Goal: Task Accomplishment & Management: Use online tool/utility

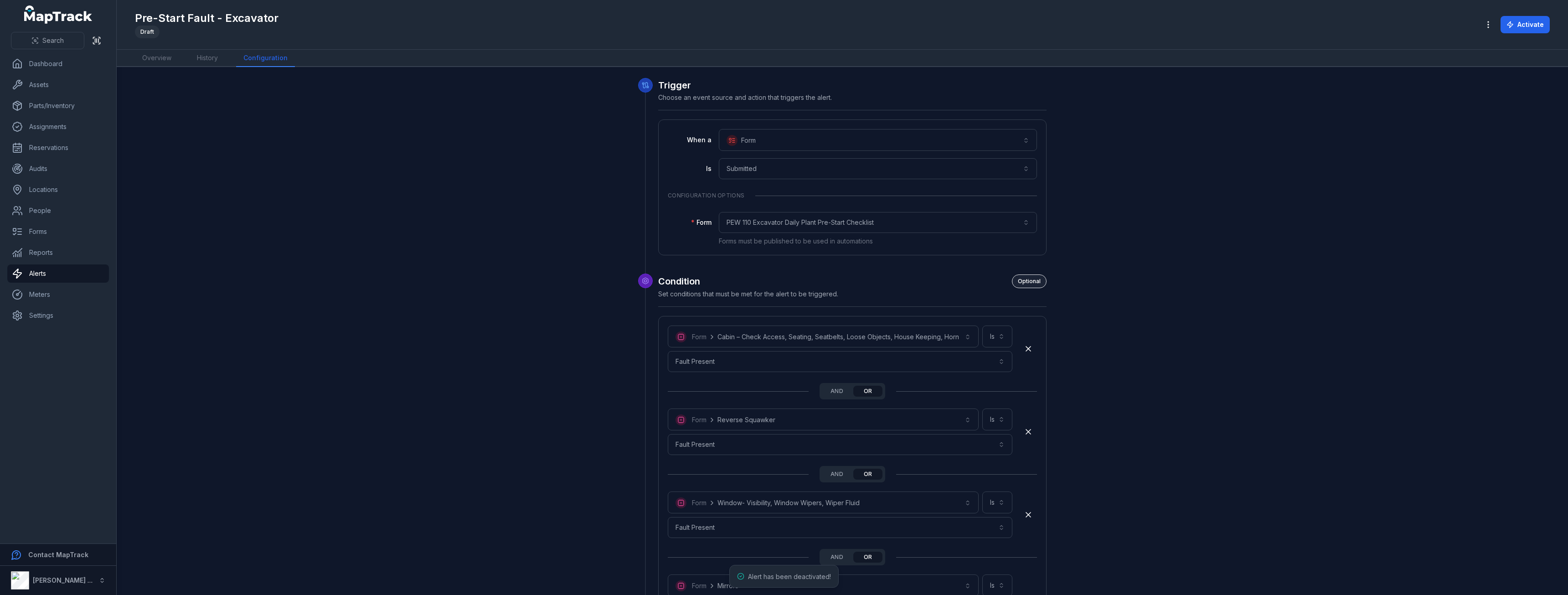
scroll to position [2456, 0]
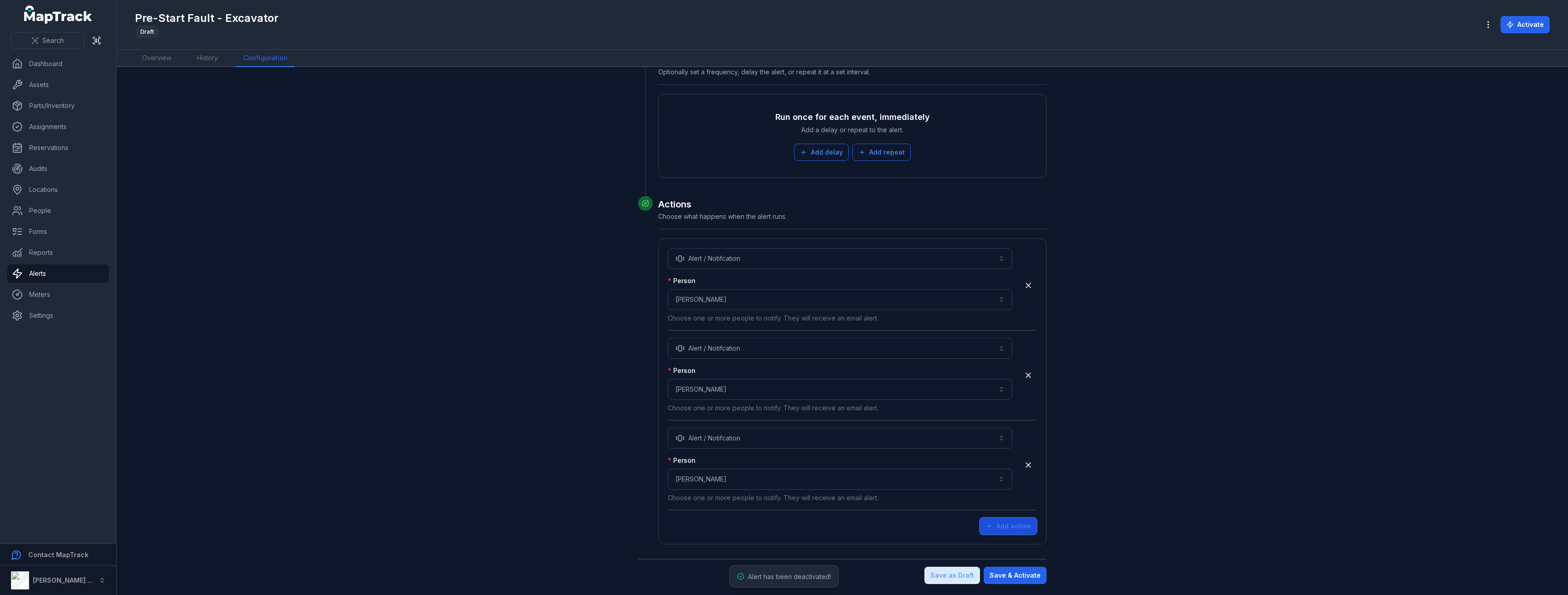
click at [1010, 533] on button "Add action" at bounding box center [1008, 526] width 57 height 17
click at [755, 526] on button "Choose an action" at bounding box center [840, 528] width 345 height 21
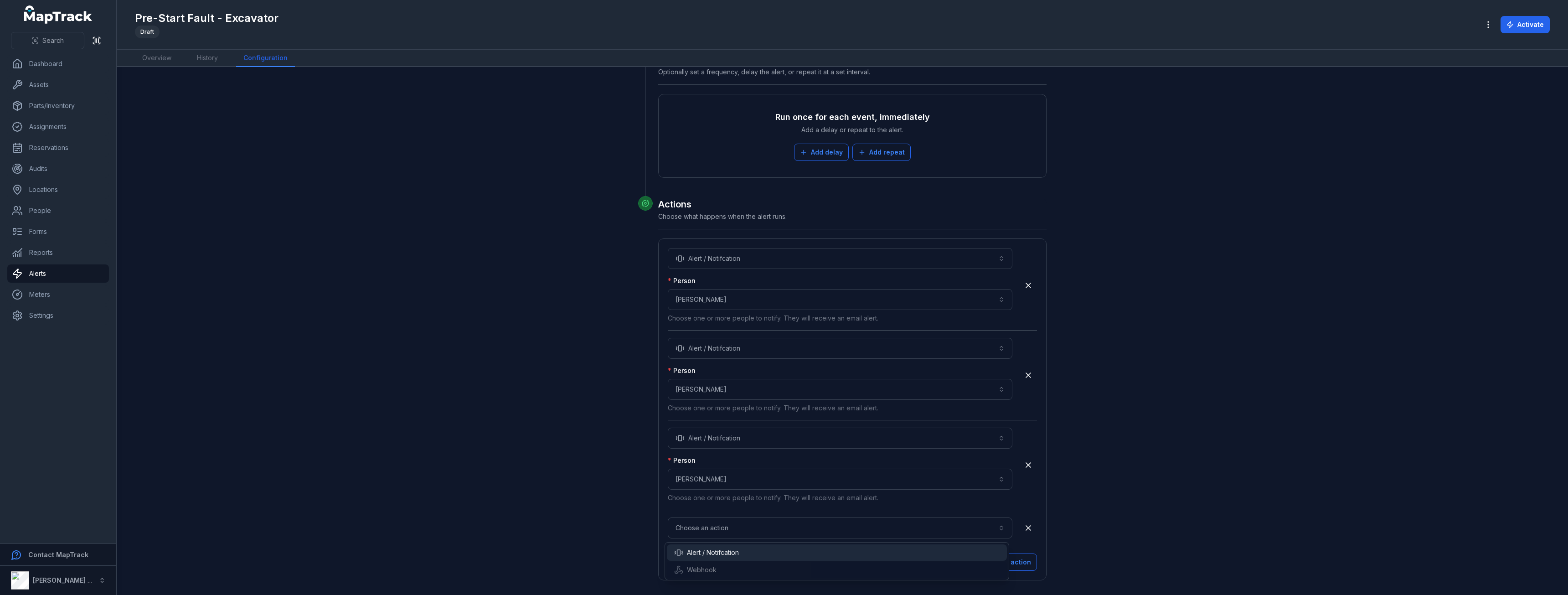
click at [708, 547] on div "Alert / Notifcation" at bounding box center [837, 552] width 340 height 16
click at [718, 573] on button "Choose a person" at bounding box center [840, 569] width 345 height 21
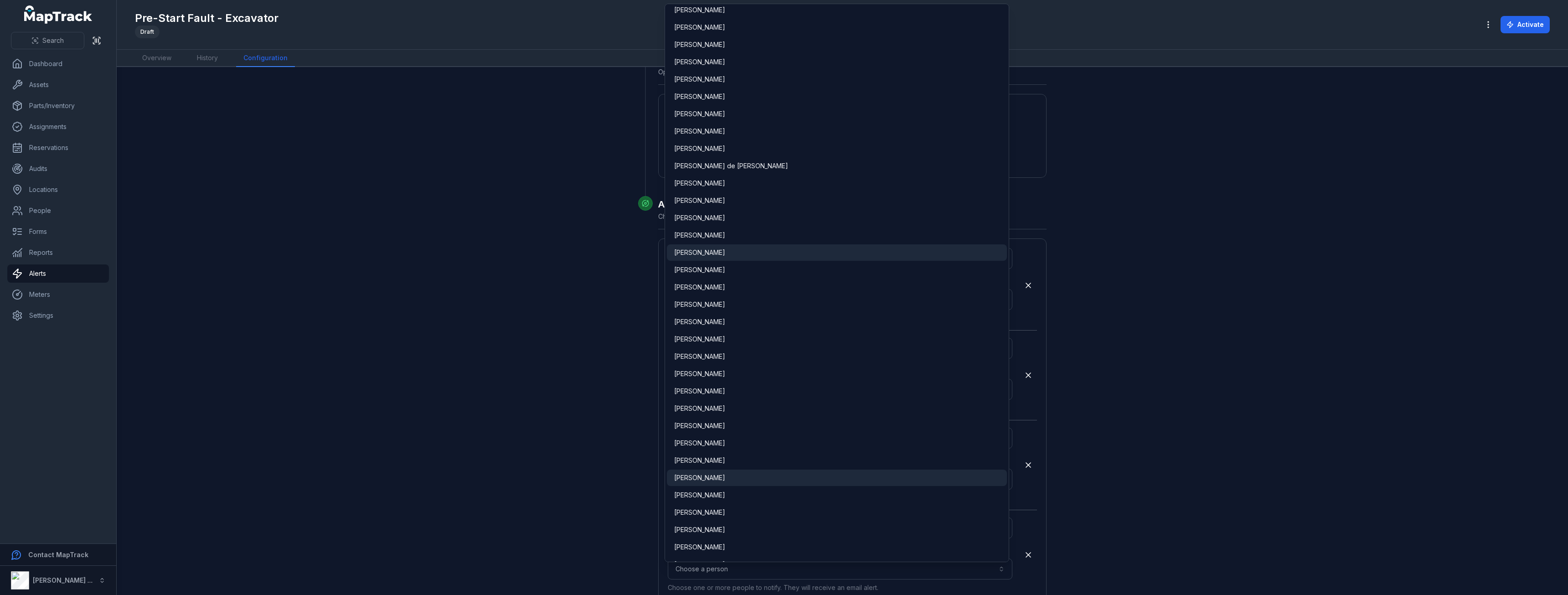
scroll to position [1596, 0]
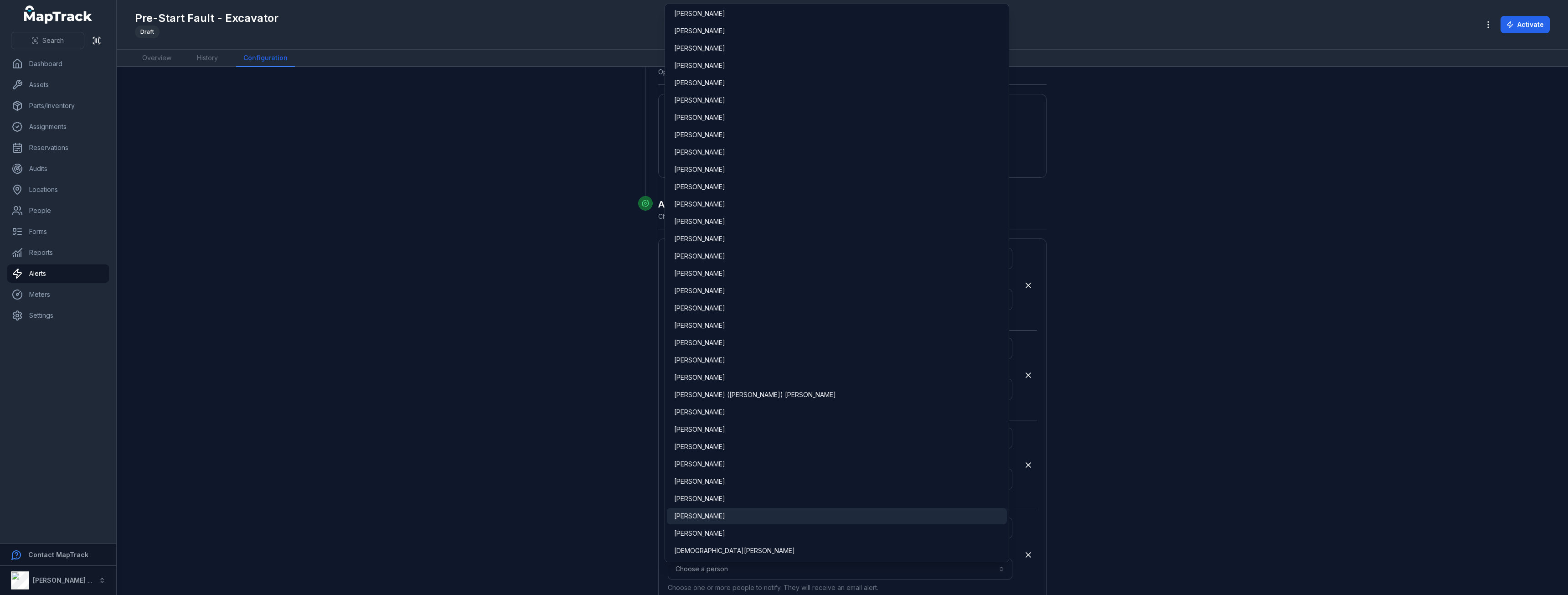
click at [751, 520] on div "[PERSON_NAME]" at bounding box center [837, 516] width 326 height 9
click at [1198, 368] on main "**********" at bounding box center [842, 331] width 1451 height 528
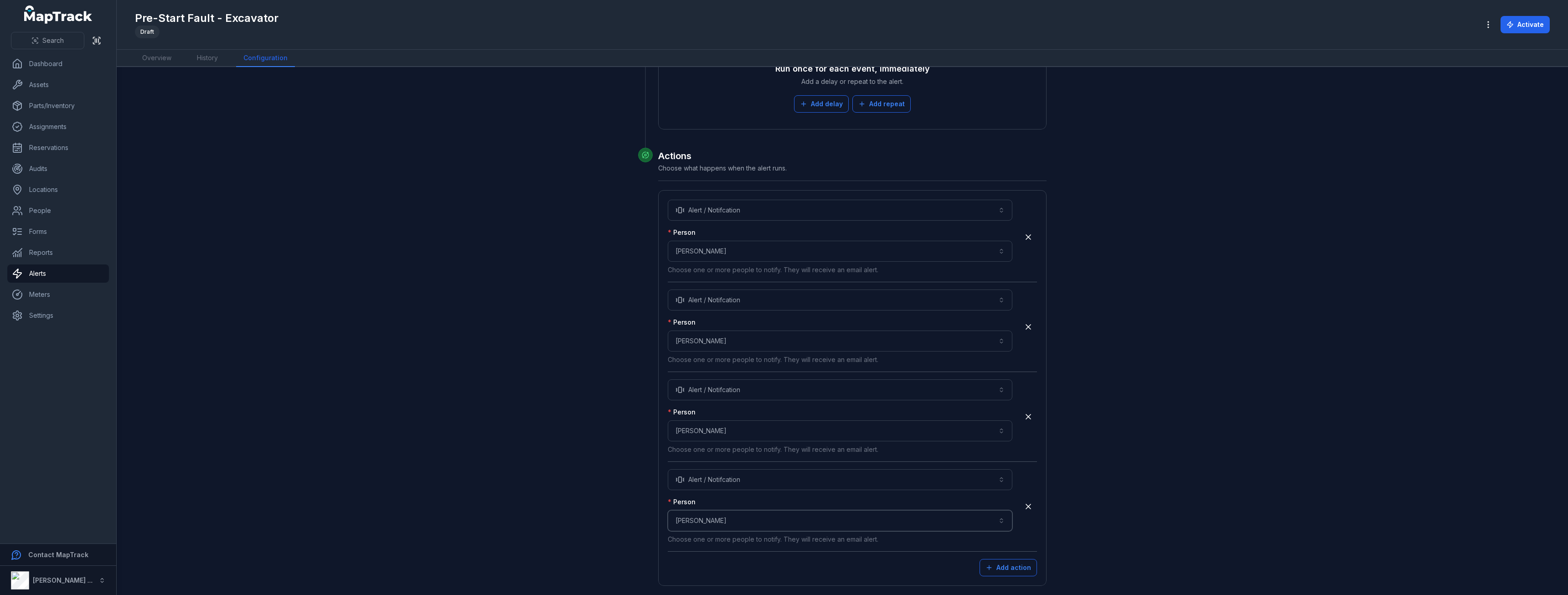
scroll to position [2546, 0]
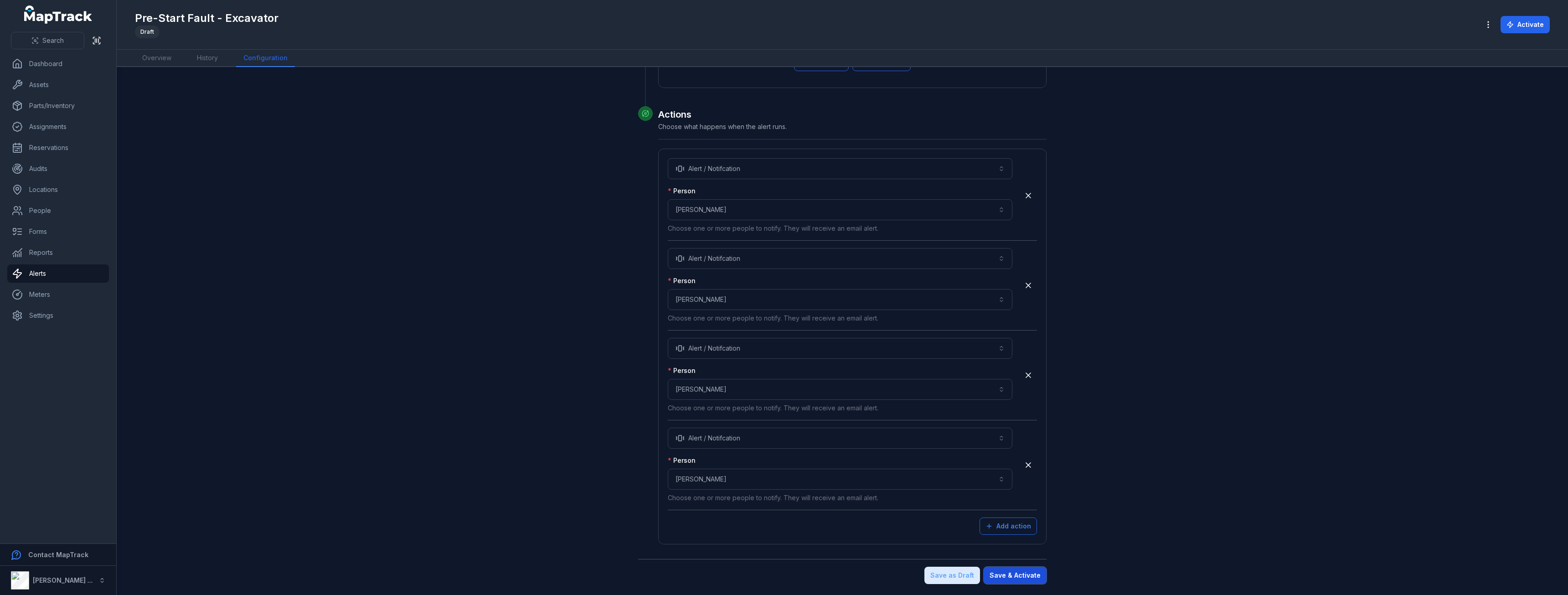
click at [1021, 574] on button "Save & Activate" at bounding box center [1015, 576] width 63 height 17
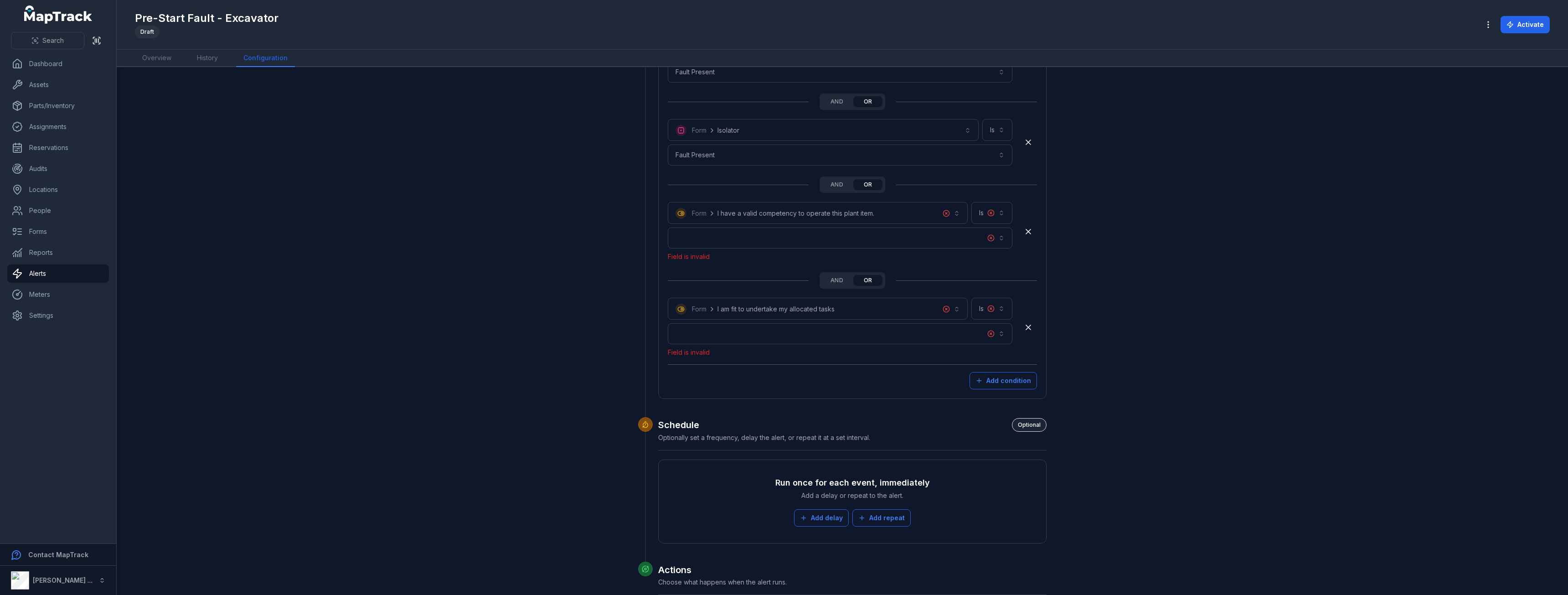
scroll to position [2112, 0]
click at [910, 243] on button "button" at bounding box center [840, 242] width 345 height 21
click at [761, 276] on div "No" at bounding box center [837, 283] width 340 height 16
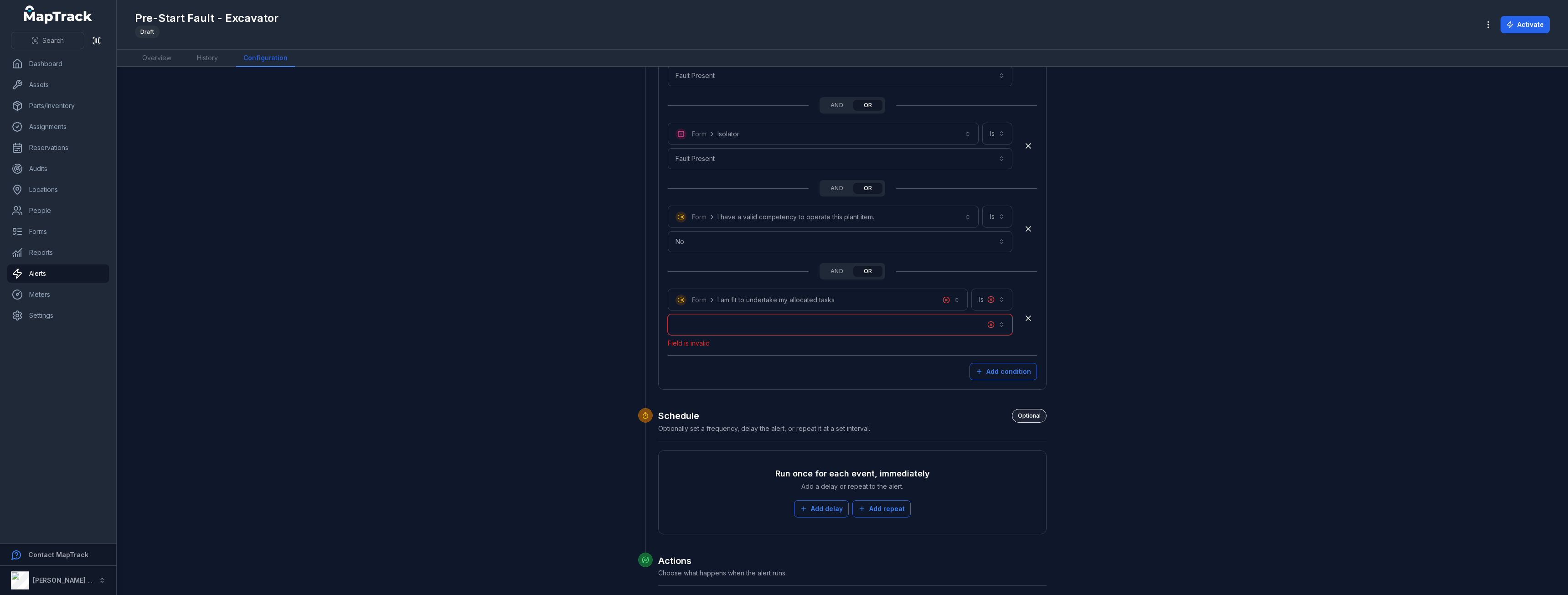
click at [972, 317] on button "button" at bounding box center [840, 325] width 345 height 21
click at [859, 368] on div "No" at bounding box center [837, 367] width 326 height 9
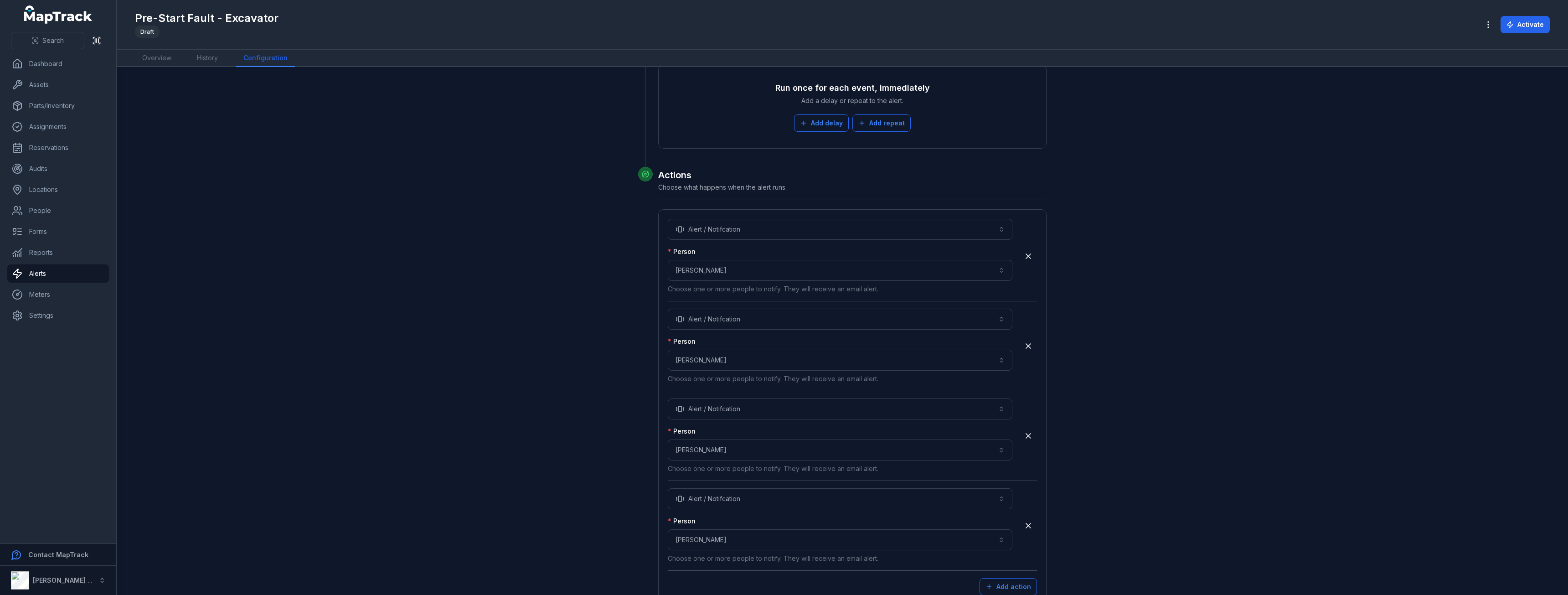
scroll to position [2546, 0]
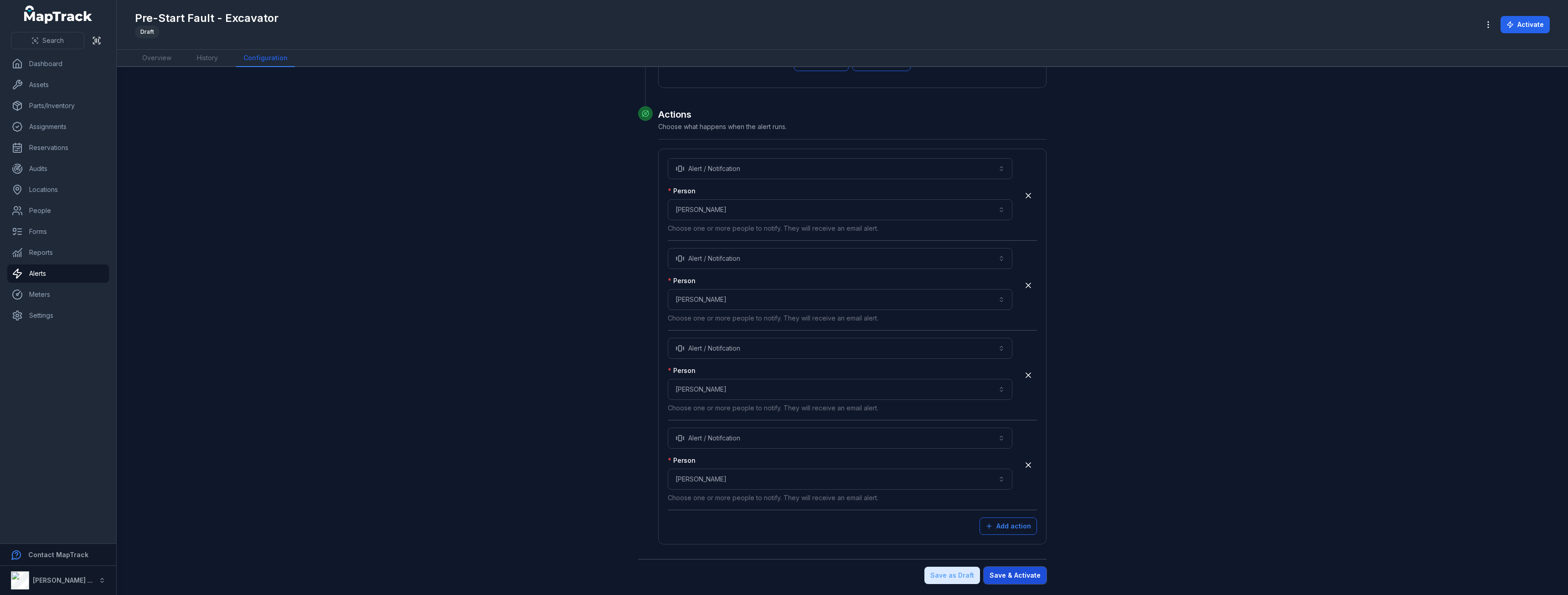
click at [1037, 578] on button "Save & Activate" at bounding box center [1015, 576] width 63 height 17
